Goal: Information Seeking & Learning: Learn about a topic

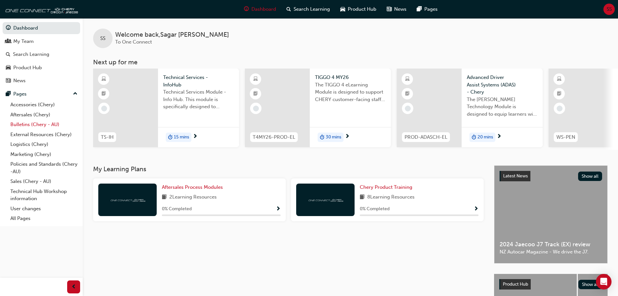
click at [43, 121] on link "Bulletins (Chery - AU)" at bounding box center [44, 124] width 72 height 10
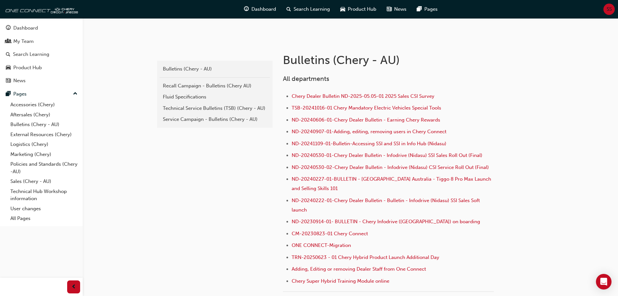
scroll to position [130, 0]
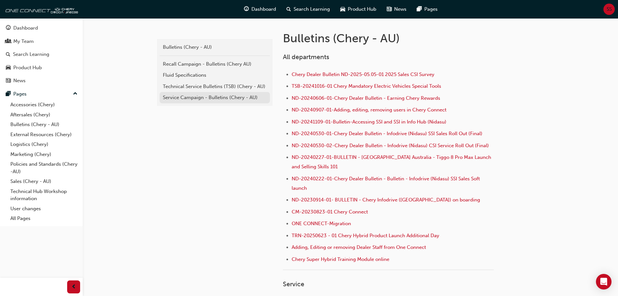
click at [207, 99] on div "Service Campaign - Bulletins (Chery - AU)" at bounding box center [215, 97] width 104 height 7
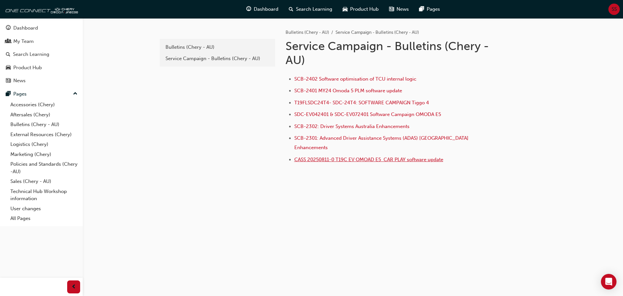
click at [328, 156] on span "CASS 20250811-0 T19C EV OMOAD E5 CAR PLAY software update" at bounding box center [368, 159] width 149 height 6
